Goal: Share content: Share content

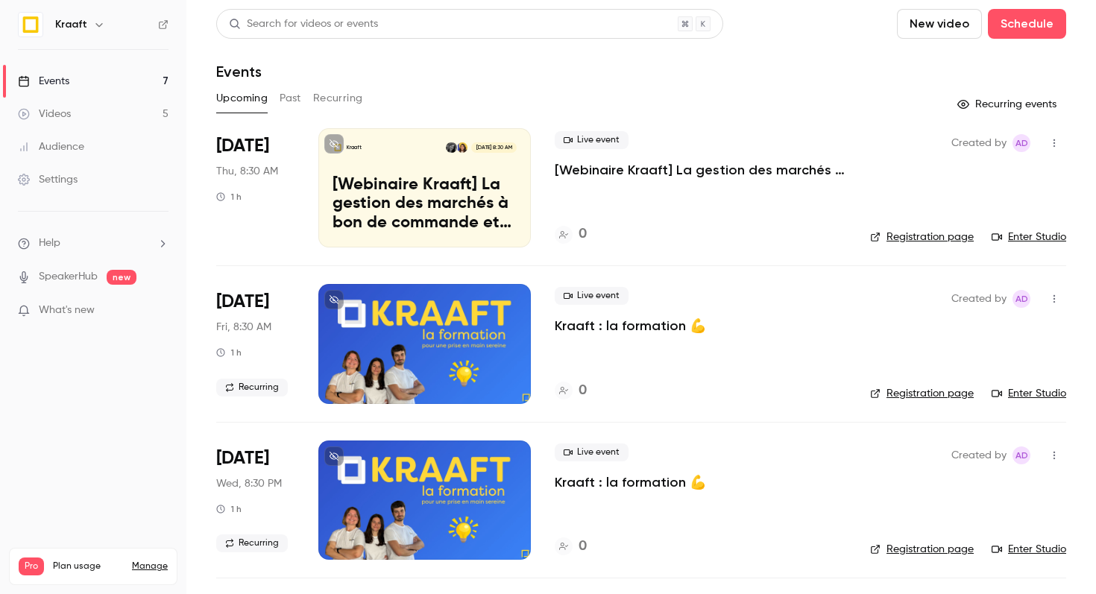
click at [505, 306] on div at bounding box center [424, 343] width 212 height 119
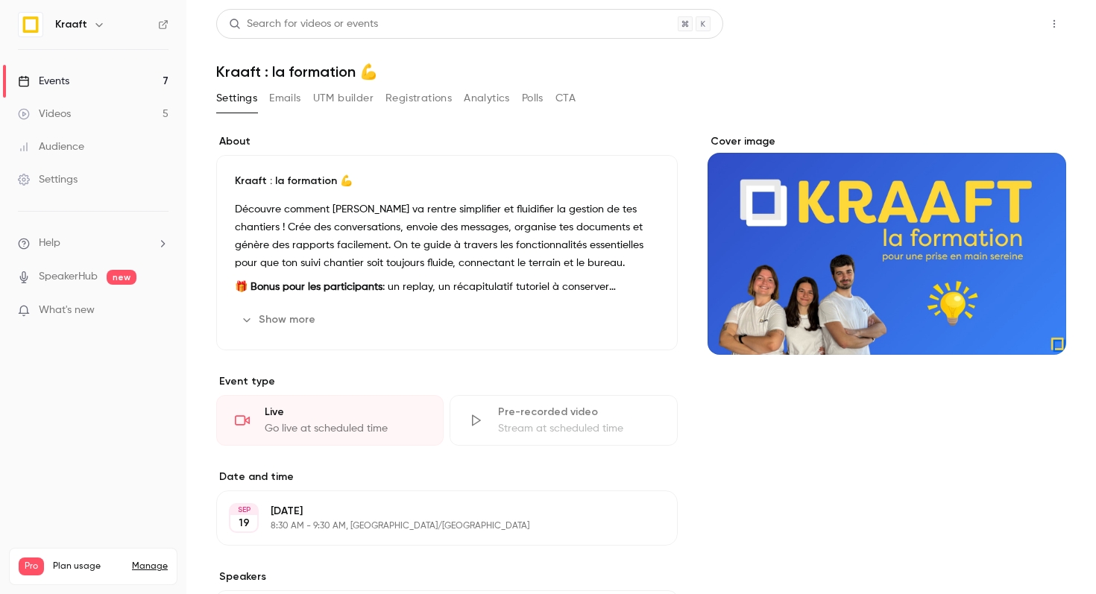
click at [1005, 23] on button "Share" at bounding box center [1000, 24] width 59 height 30
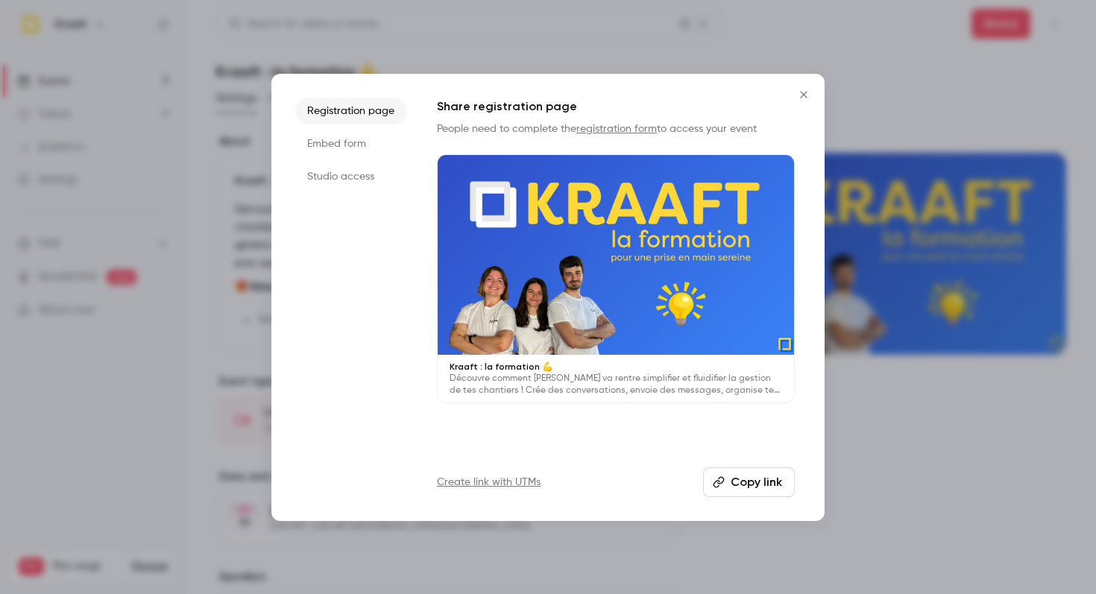
click at [734, 487] on button "Copy link" at bounding box center [749, 482] width 92 height 30
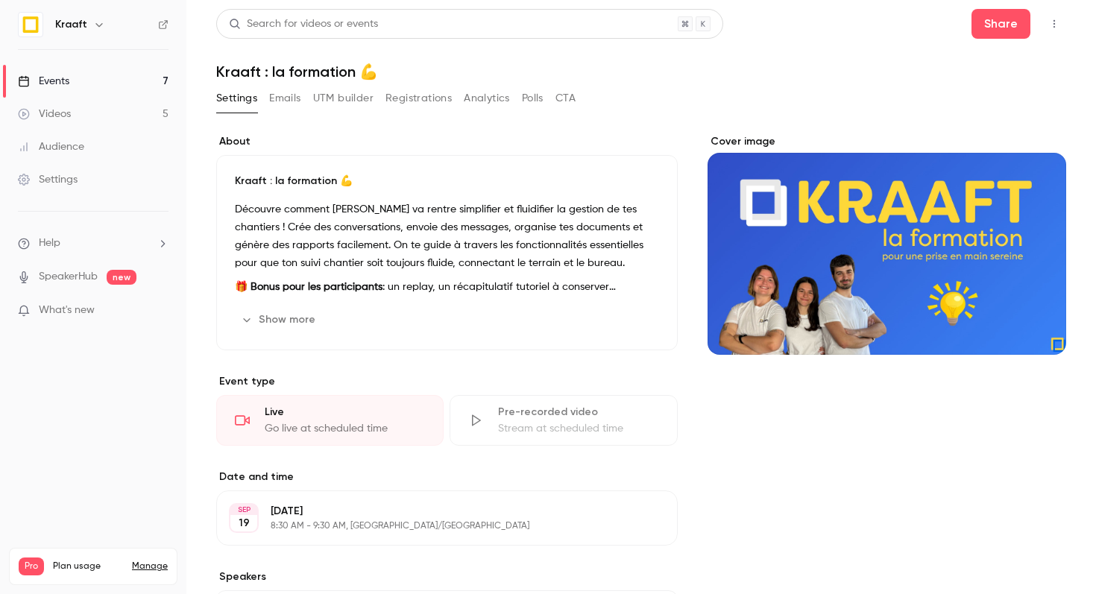
click at [298, 104] on button "Emails" at bounding box center [284, 98] width 31 height 24
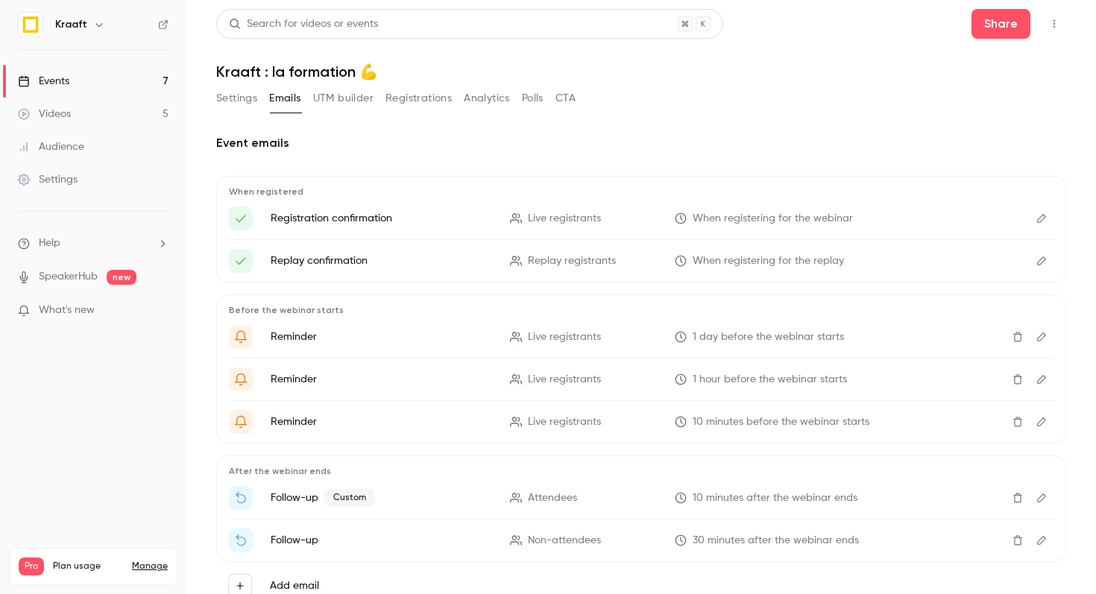
click at [327, 102] on button "UTM builder" at bounding box center [343, 98] width 60 height 24
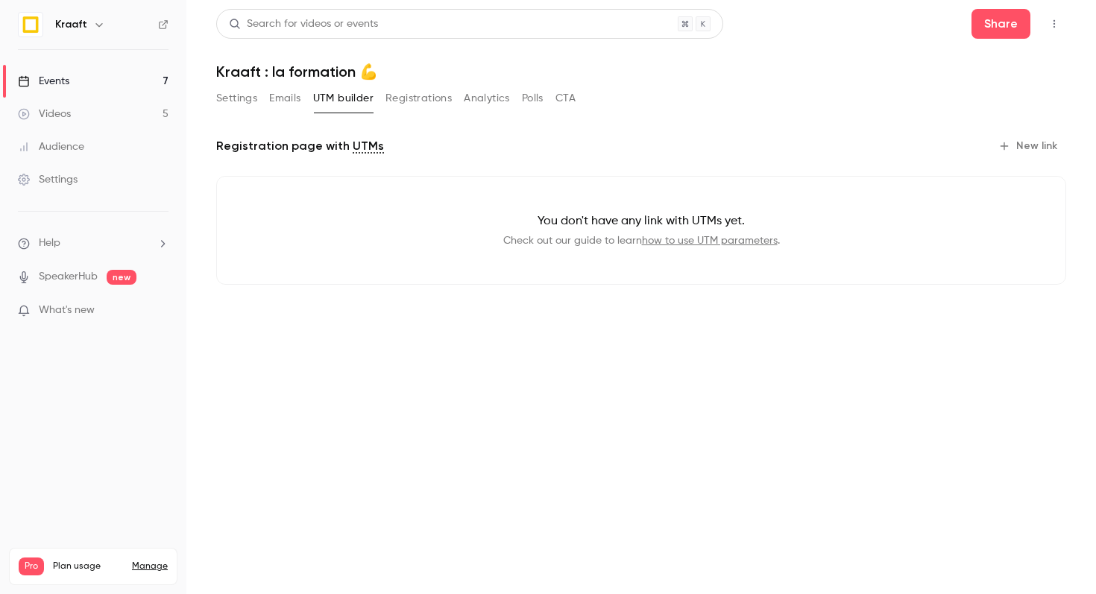
click at [243, 101] on button "Settings" at bounding box center [236, 98] width 41 height 24
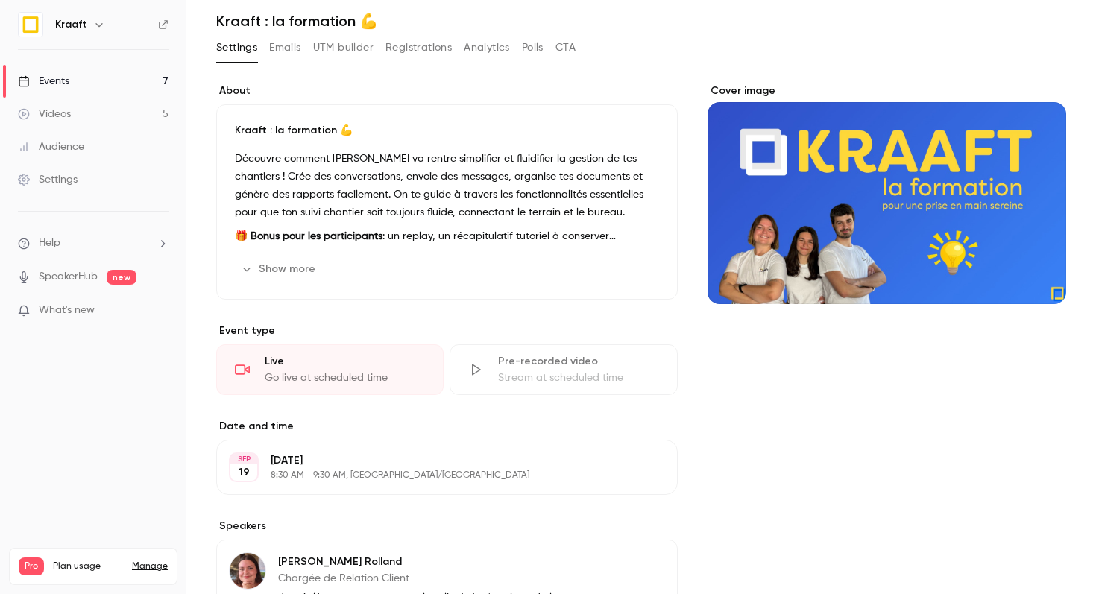
scroll to position [51, 0]
click at [444, 48] on button "Registrations" at bounding box center [418, 47] width 66 height 24
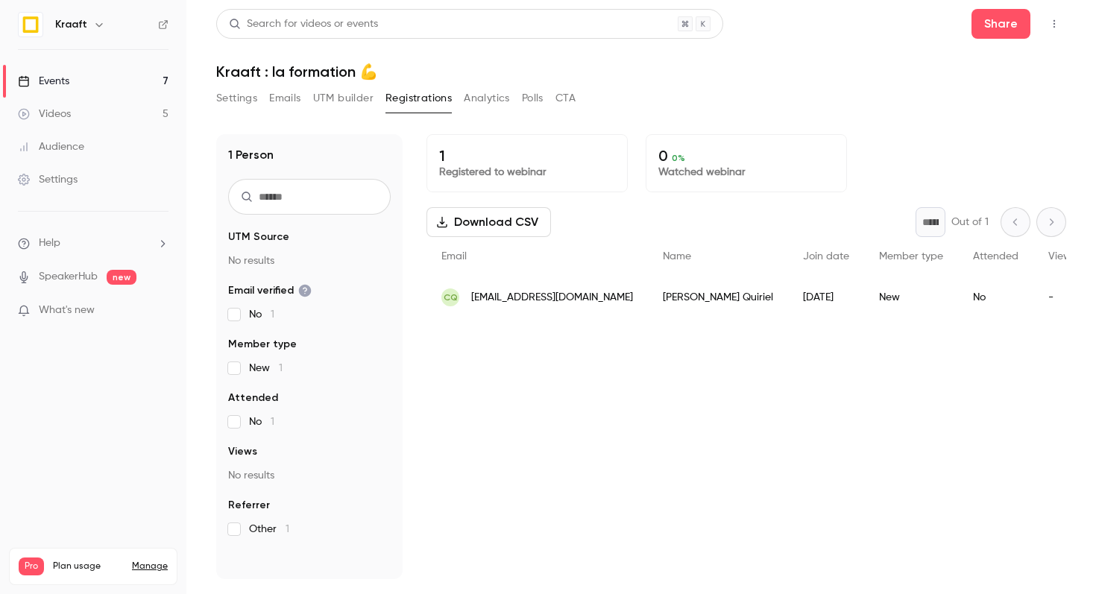
click at [246, 103] on button "Settings" at bounding box center [236, 98] width 41 height 24
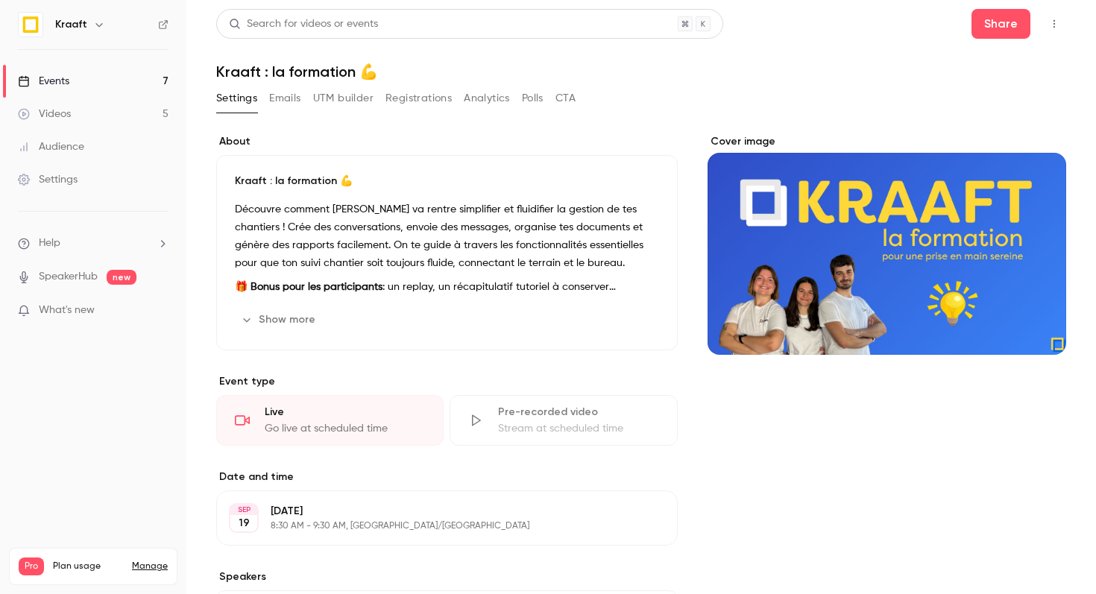
click at [152, 75] on link "Events 7" at bounding box center [93, 81] width 186 height 33
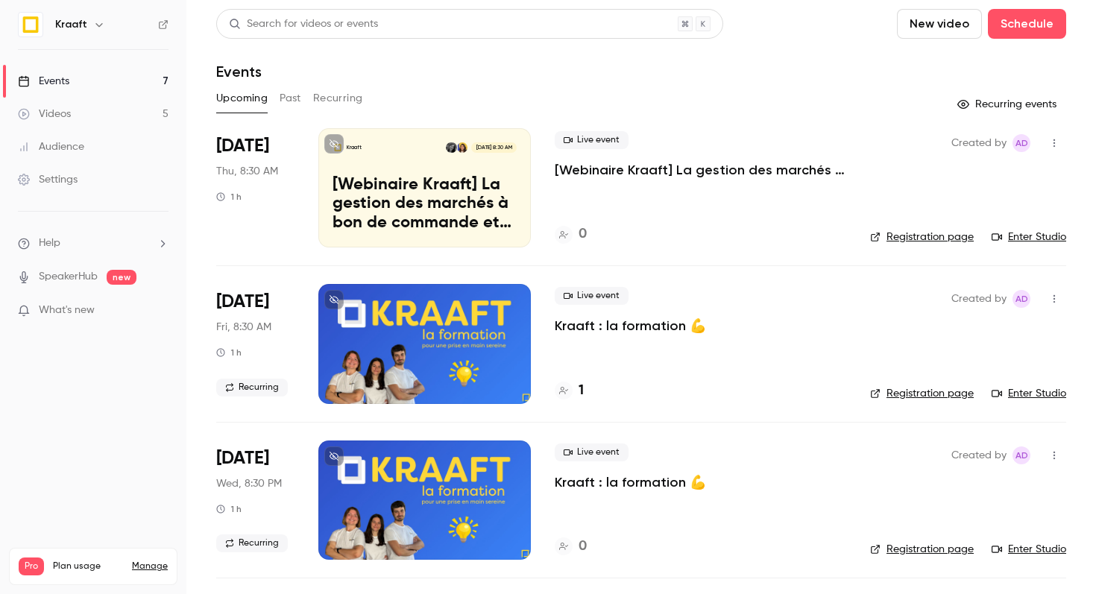
click at [314, 98] on button "Recurring" at bounding box center [338, 98] width 50 height 24
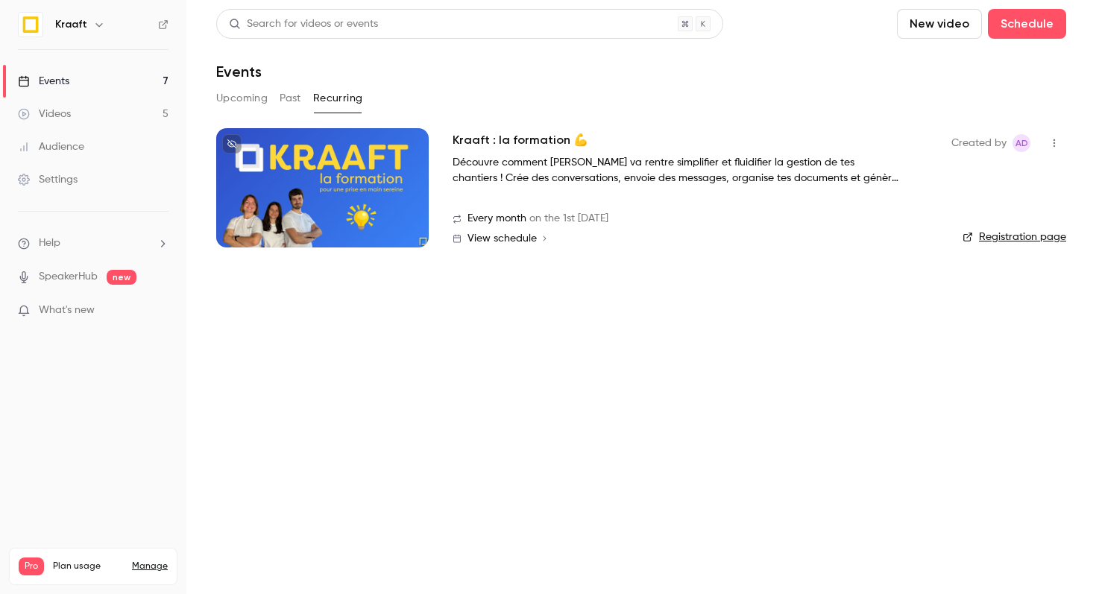
click at [544, 143] on h2 "Kraaft : la formation 💪" at bounding box center [520, 140] width 136 height 18
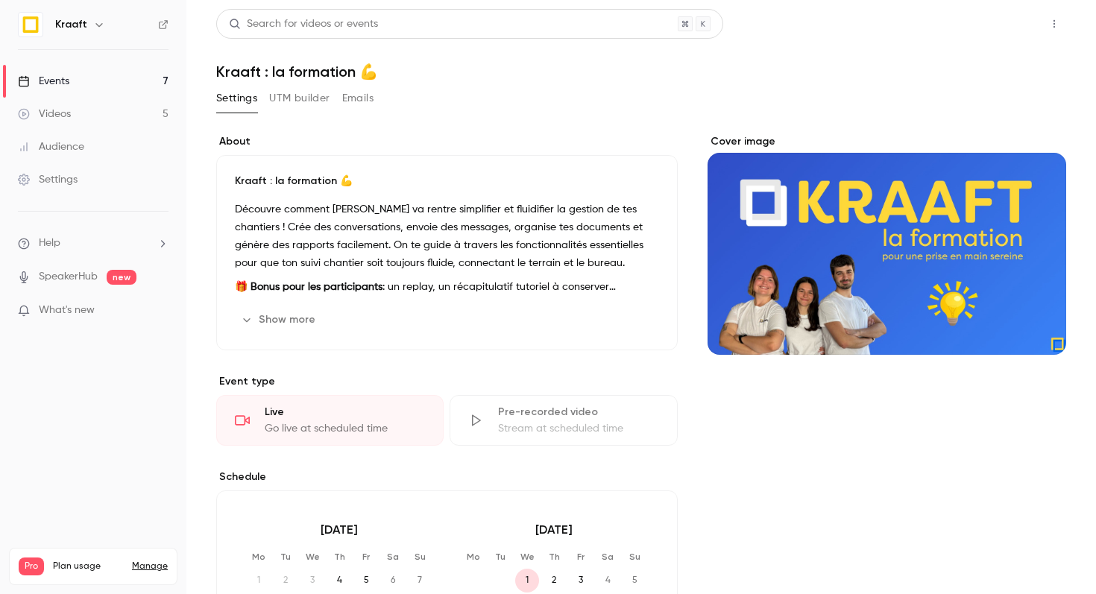
click at [1007, 19] on button "Share" at bounding box center [1000, 24] width 59 height 30
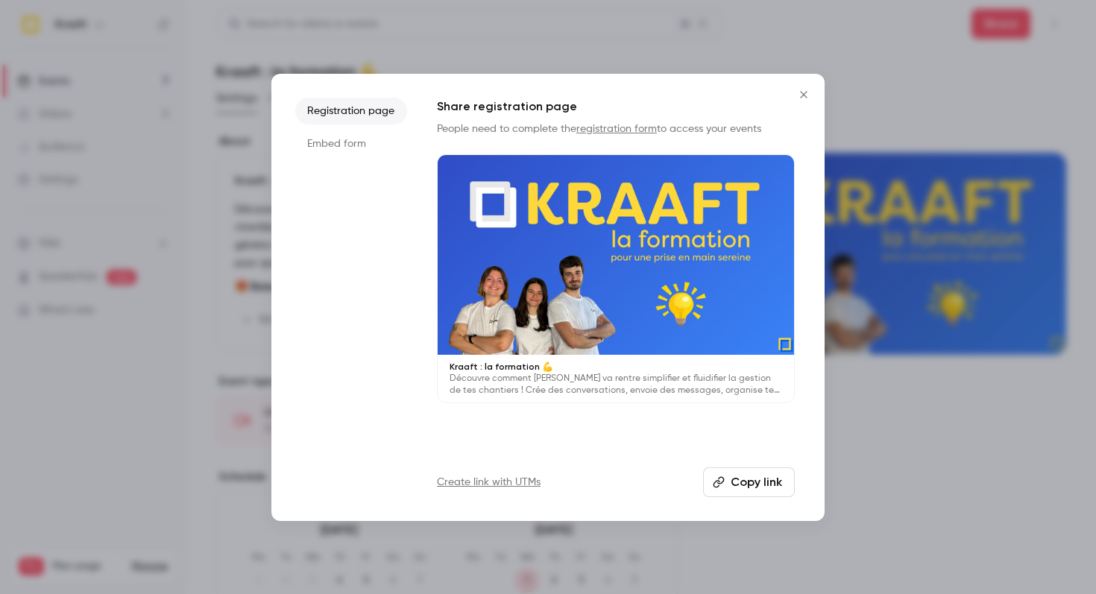
click at [723, 490] on button "Copy link" at bounding box center [749, 482] width 92 height 30
click at [792, 94] on button "Close" at bounding box center [804, 95] width 30 height 30
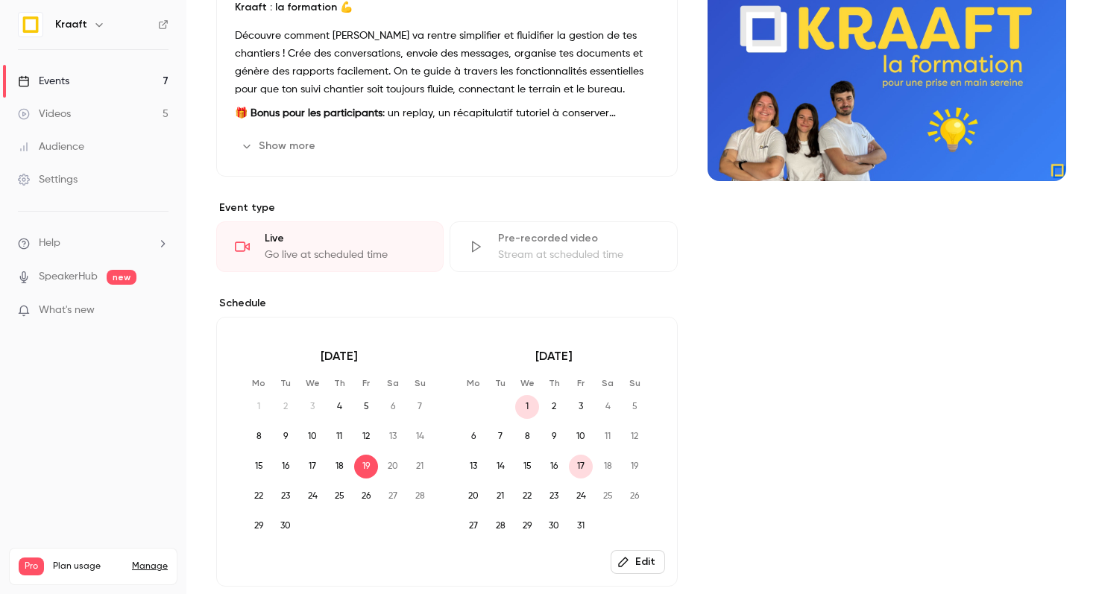
scroll to position [173, 0]
click at [417, 112] on p "🎁 Bonus pour les participants : un replay, un récapitulatif tutoriel à conserve…" at bounding box center [447, 114] width 424 height 18
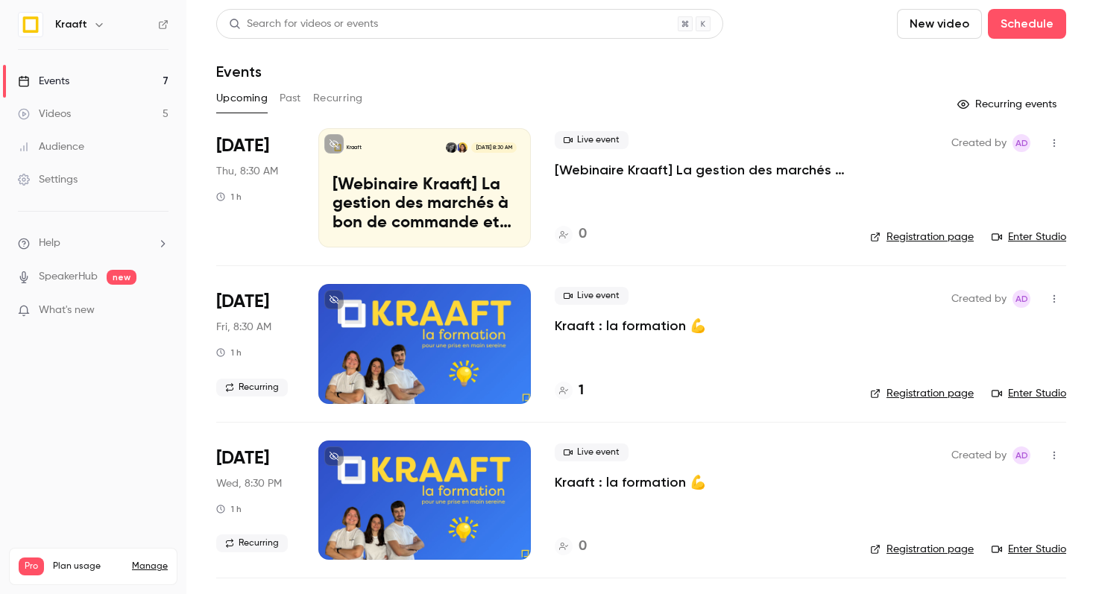
click at [611, 326] on p "Kraaft : la formation 💪" at bounding box center [630, 326] width 151 height 18
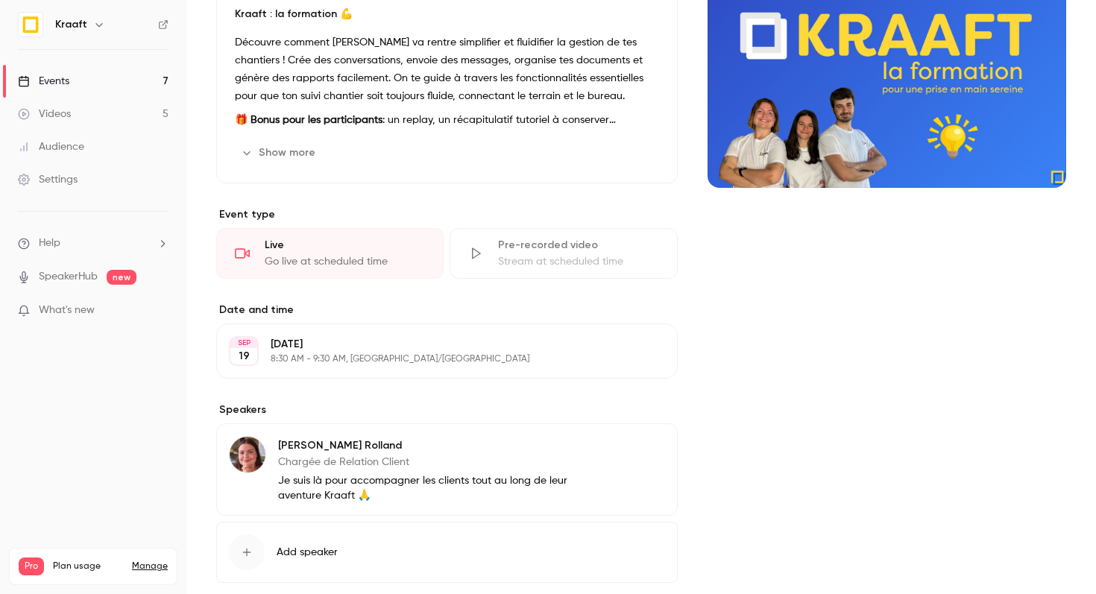
scroll to position [165, 0]
